Goal: Browse casually

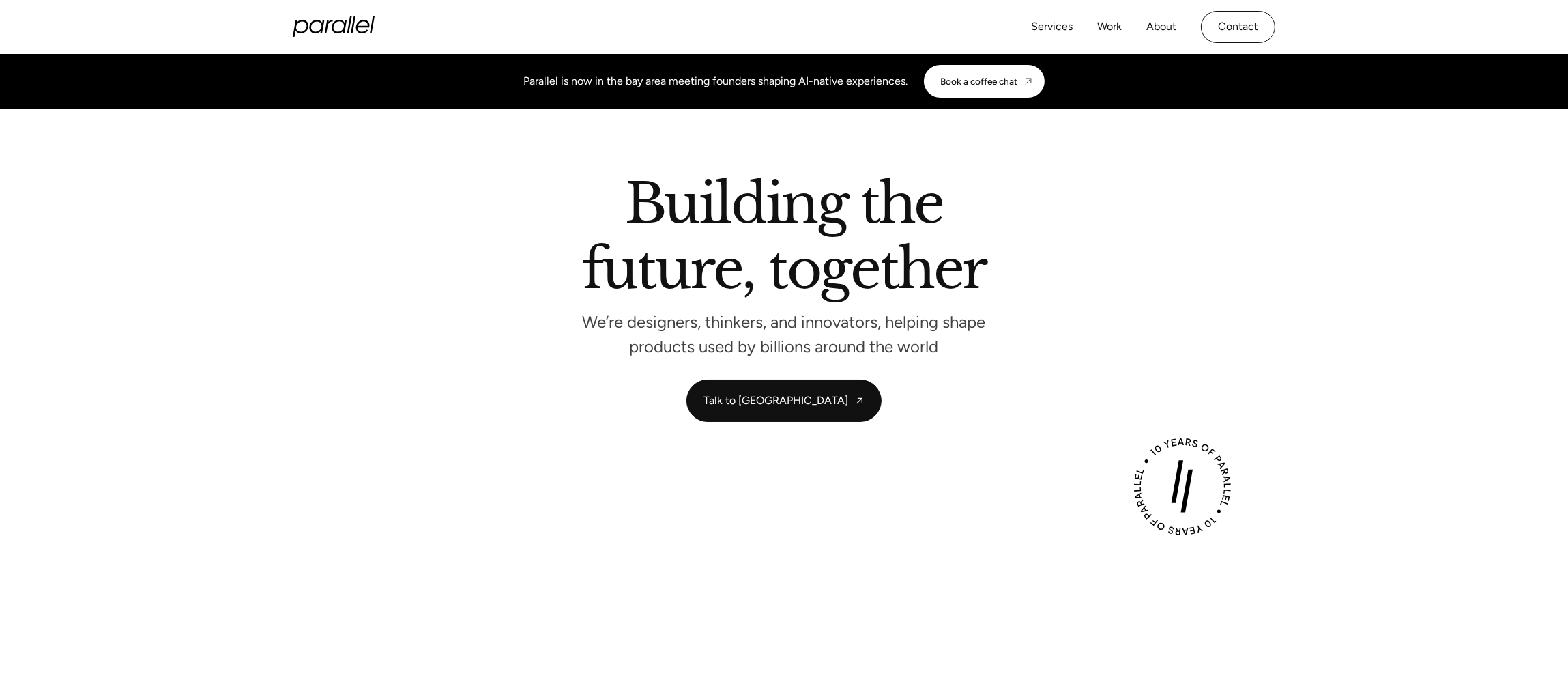
click at [341, 17] on icon "home" at bounding box center [333, 27] width 82 height 21
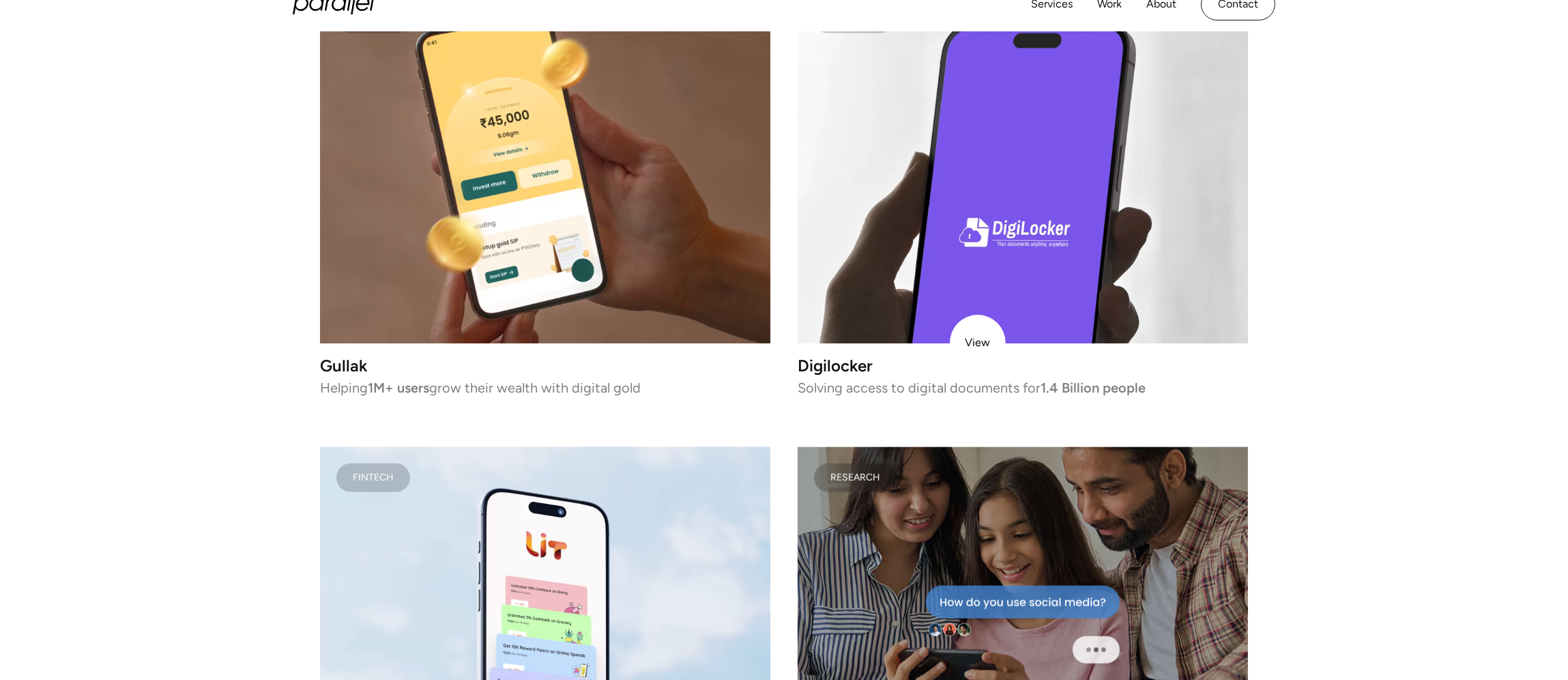
scroll to position [2319, 0]
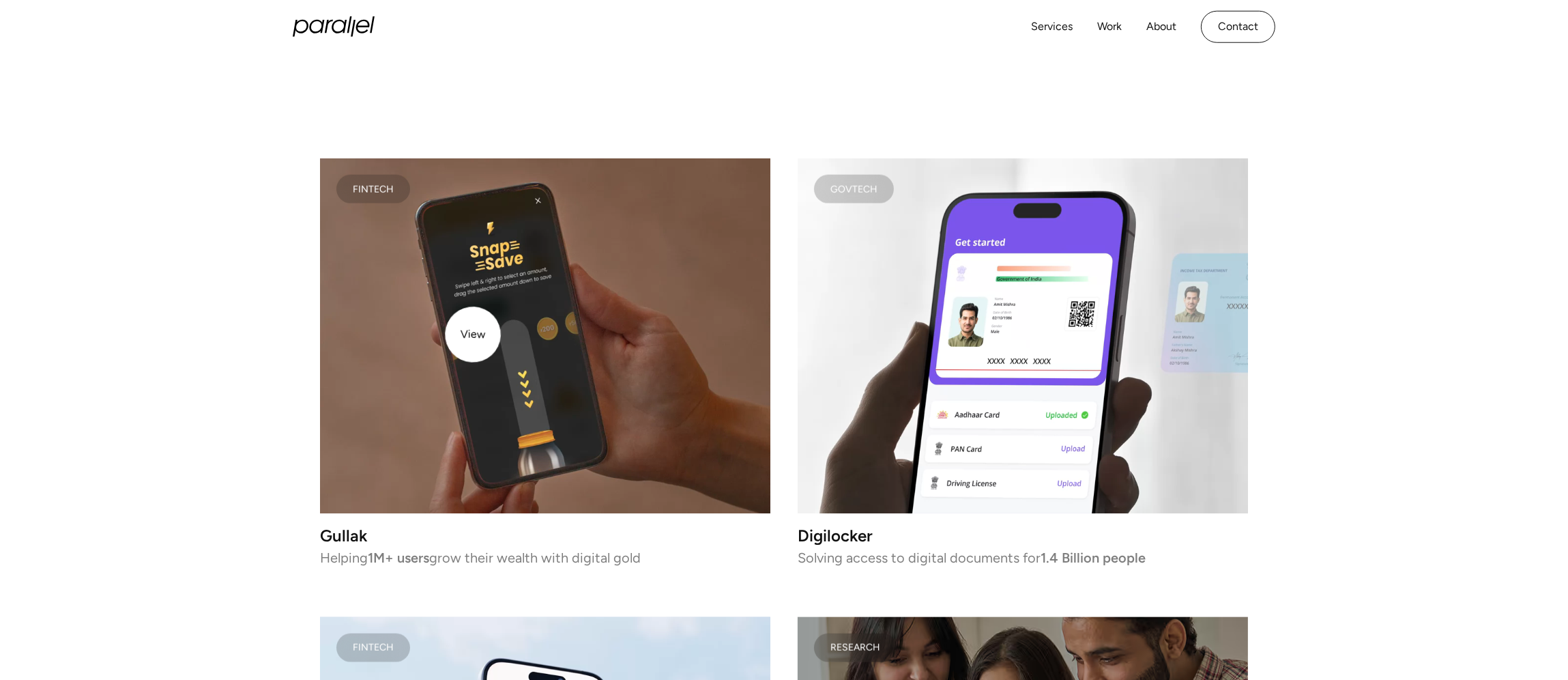
click at [472, 334] on video at bounding box center [545, 336] width 450 height 355
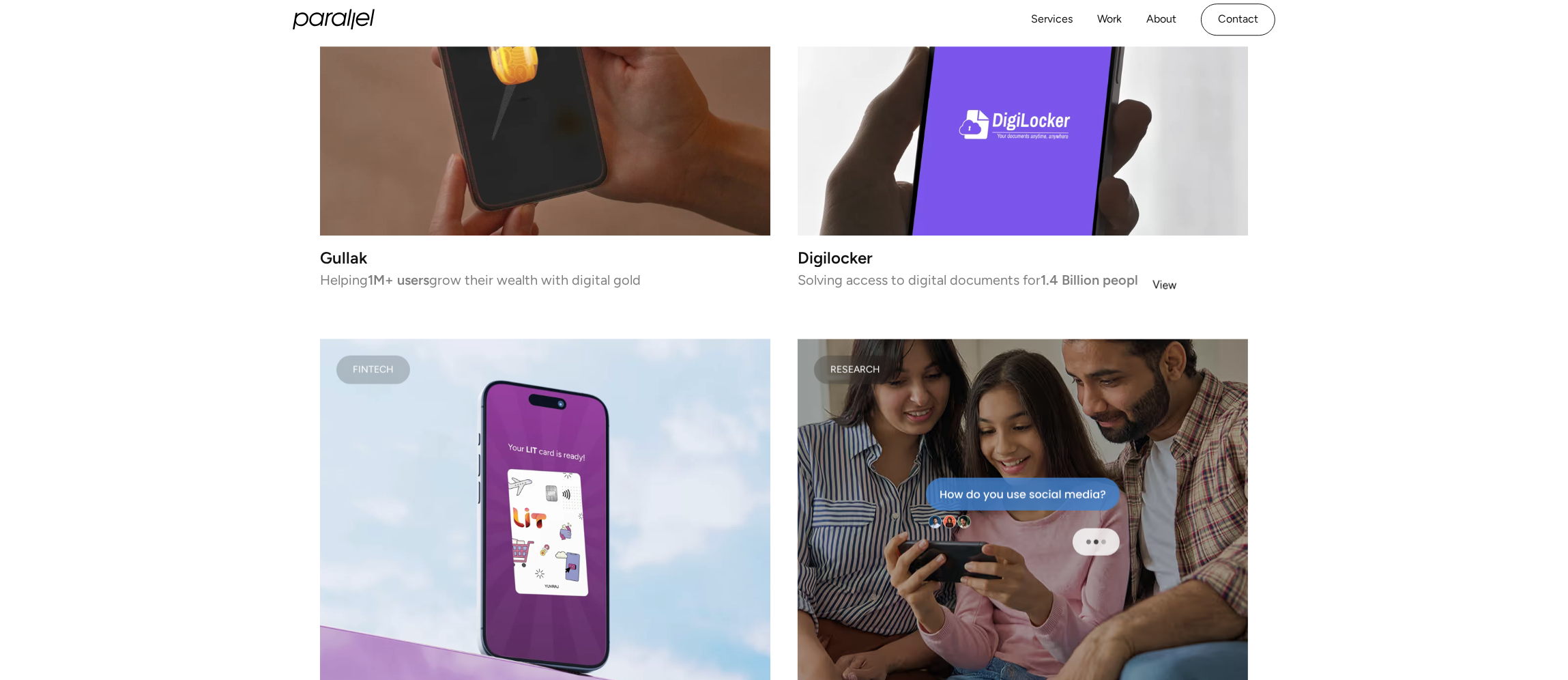
scroll to position [2051, 0]
